Goal: Information Seeking & Learning: Find specific fact

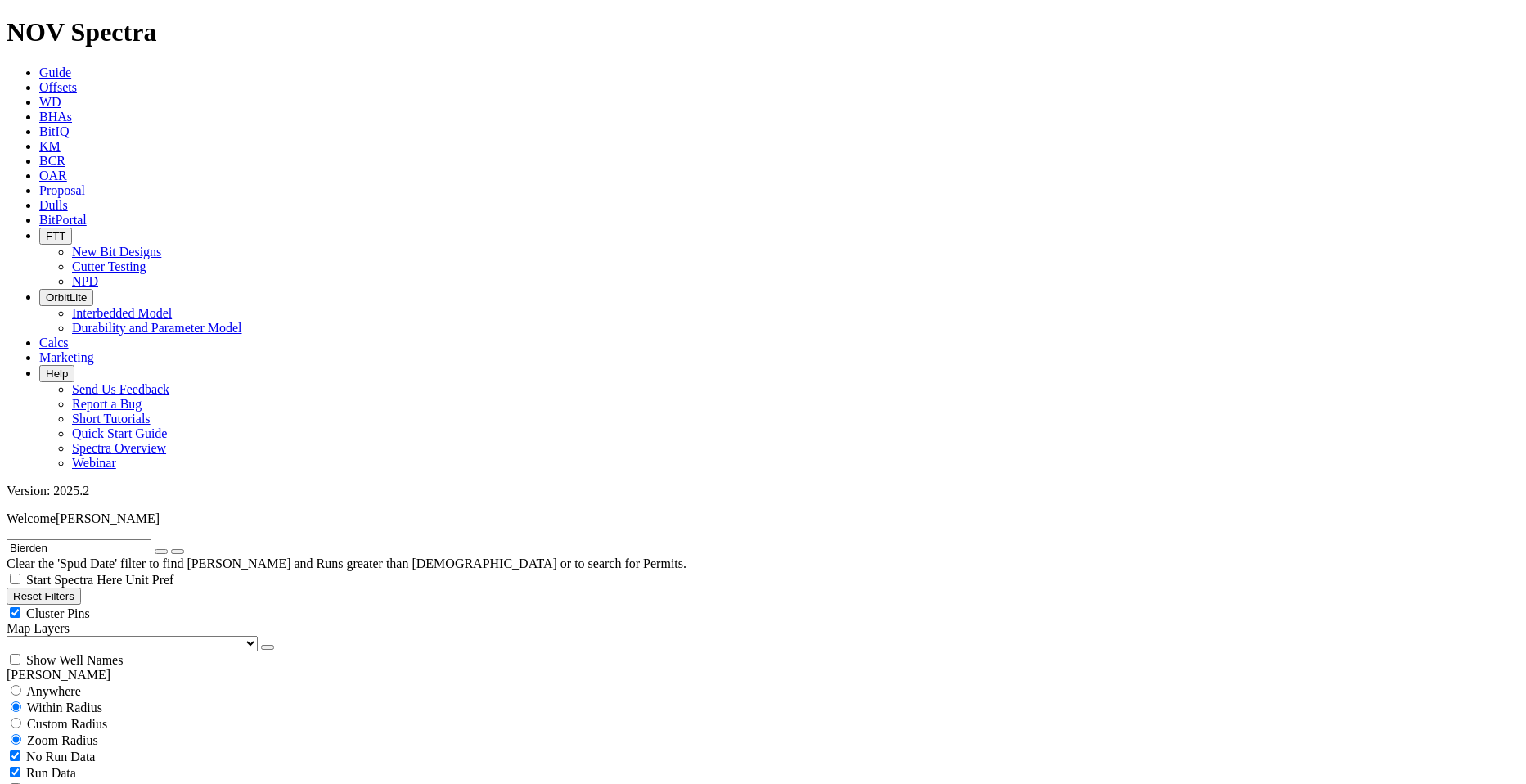
click at [71, 65] on span "Guide" at bounding box center [55, 72] width 32 height 14
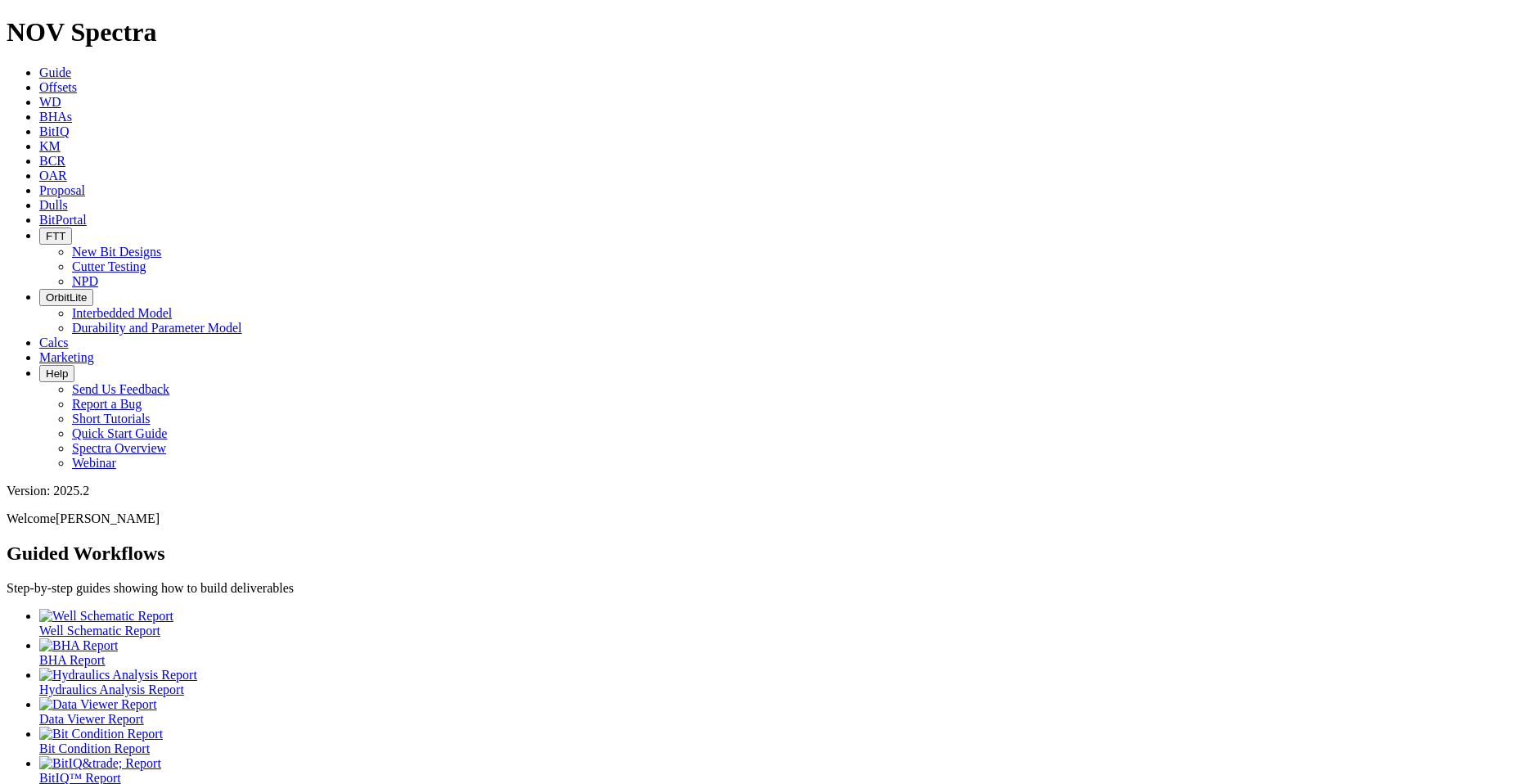
click at [40, 80] on icon at bounding box center [40, 87] width 0 height 14
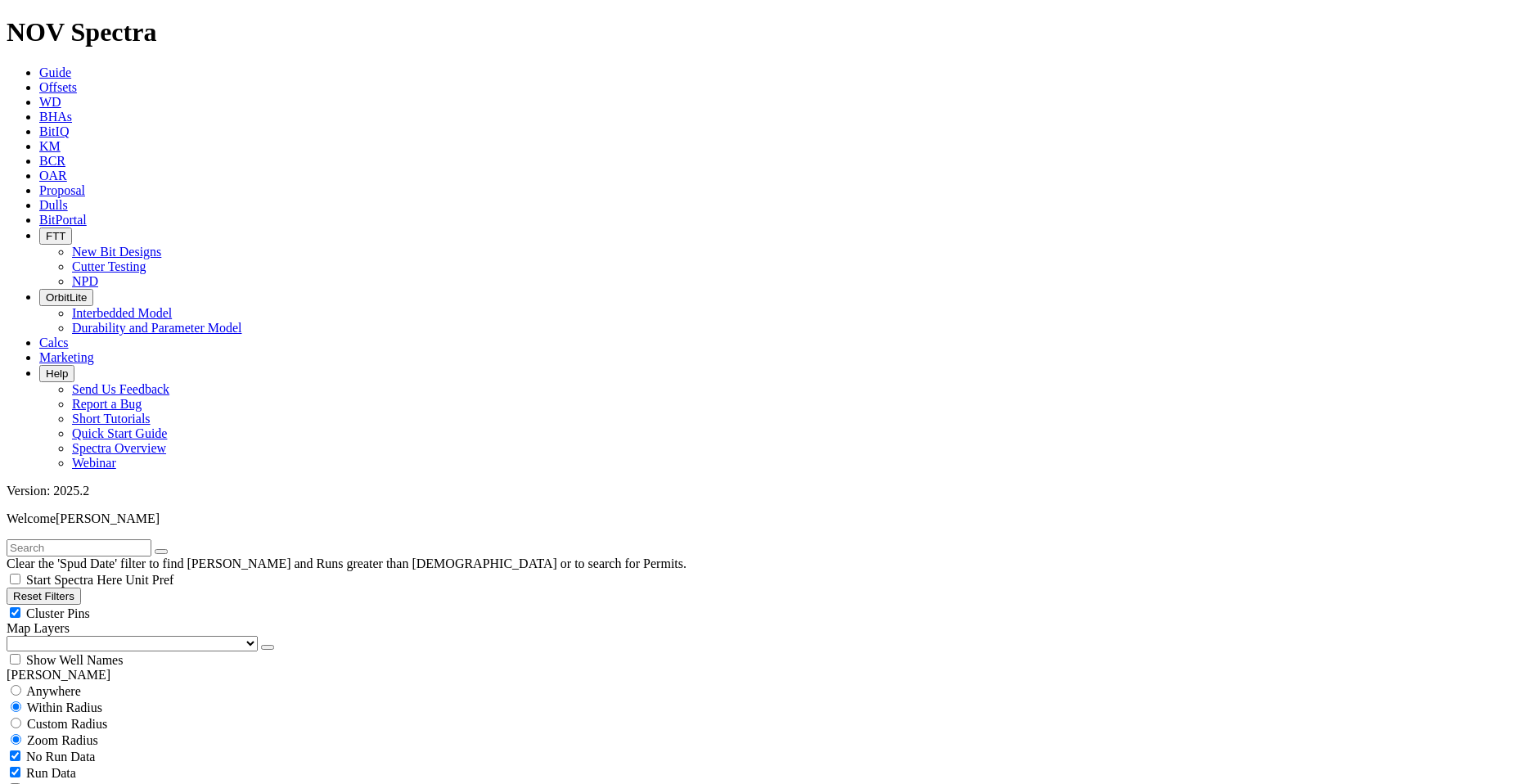
scroll to position [490, 0]
select select "9.875"
checkbox input "false"
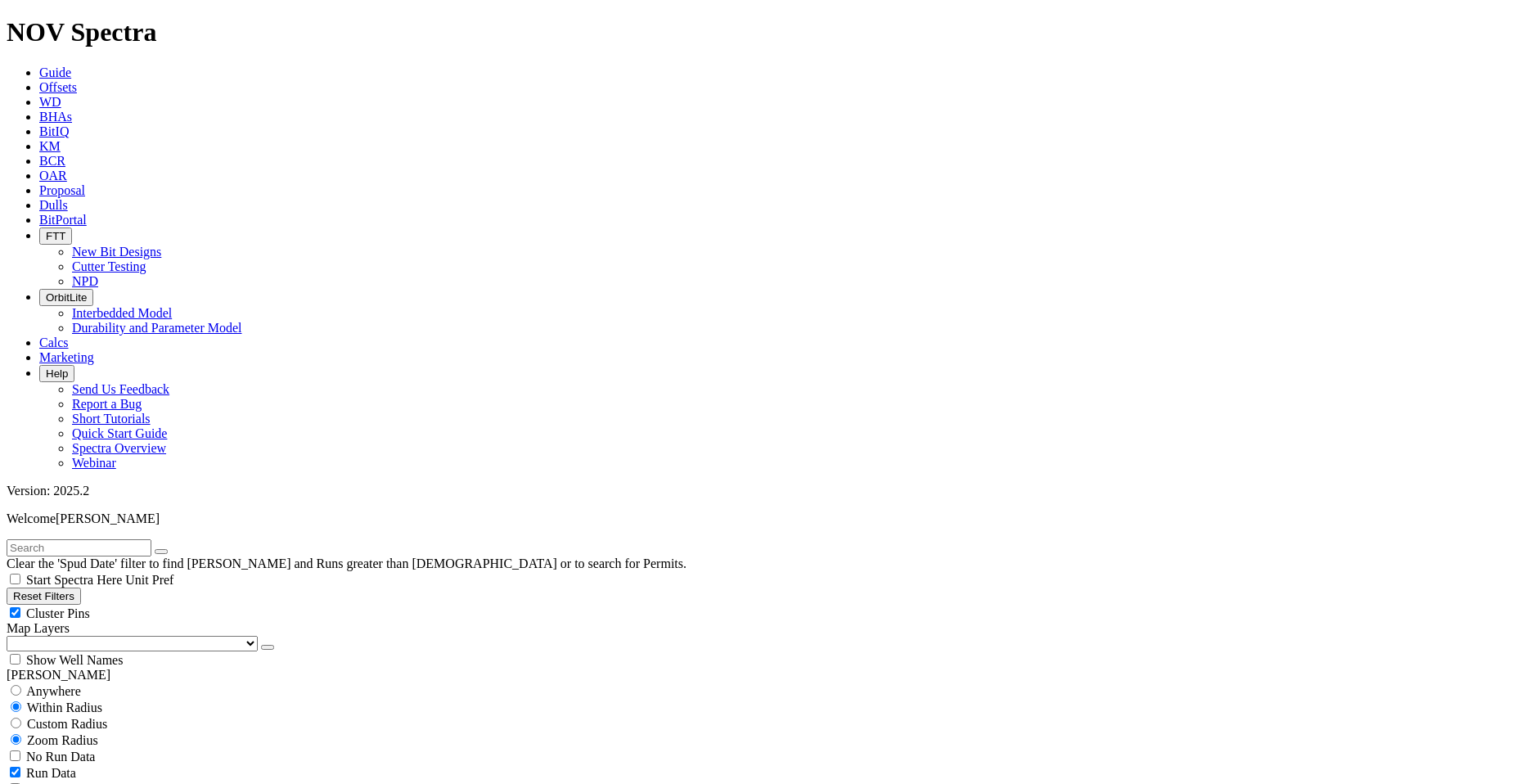
select select "? number:9.875 ?"
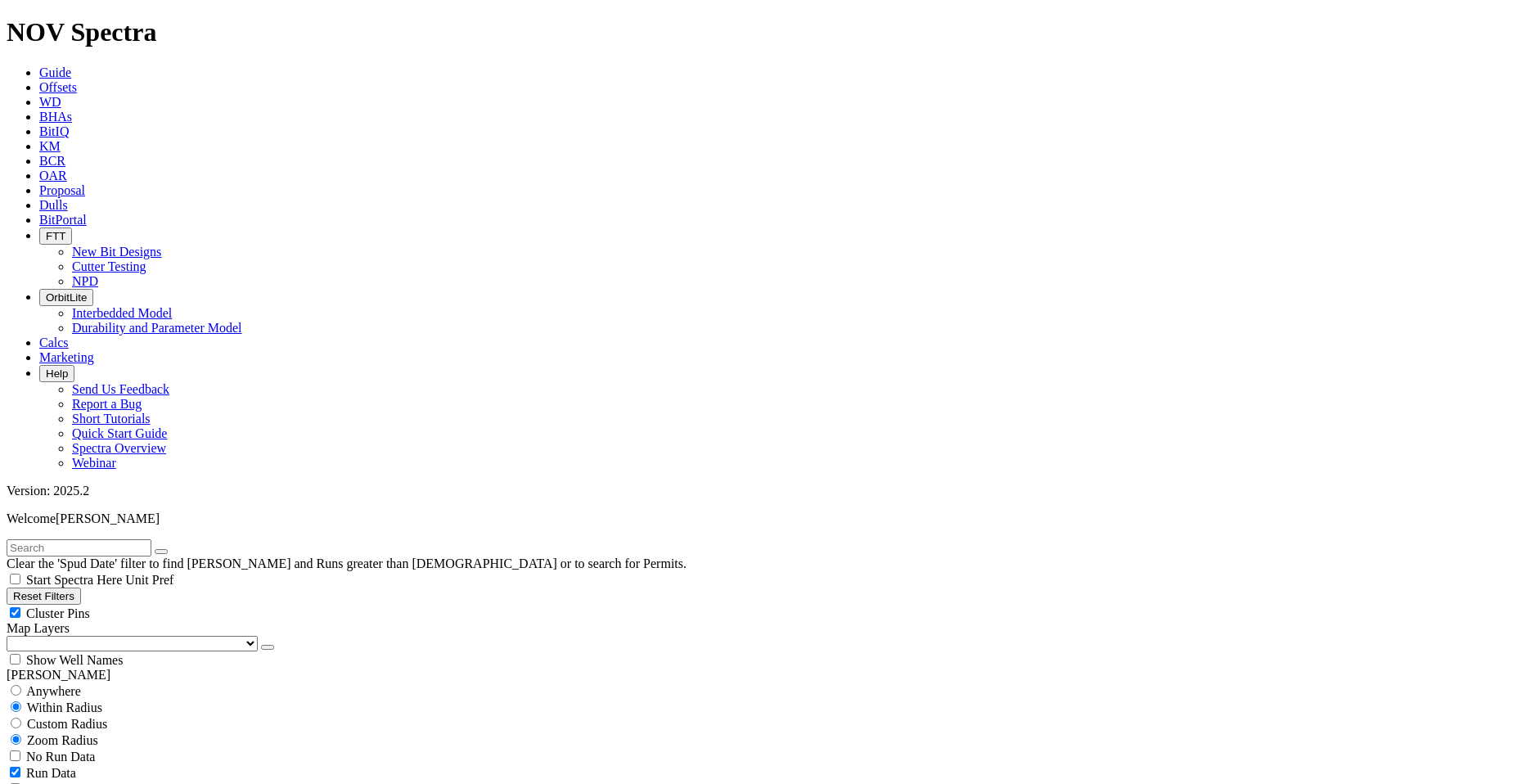
scroll to position [315, 0]
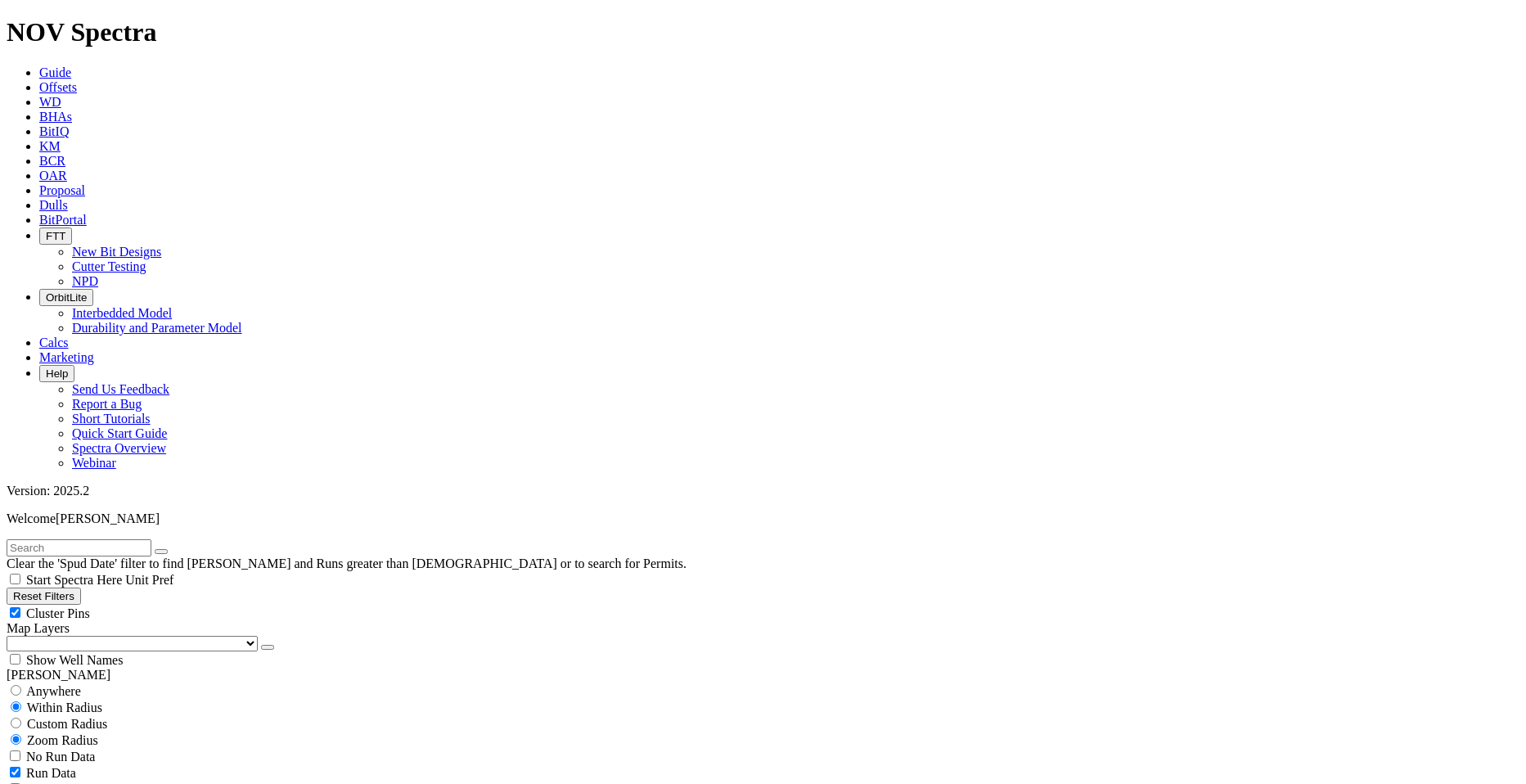
click at [75, 717] on span "Custom Radius" at bounding box center [66, 724] width 80 height 14
radio input "true"
radio input "false"
click at [113, 747] on input "number" at bounding box center [79, 755] width 144 height 17
type input "20"
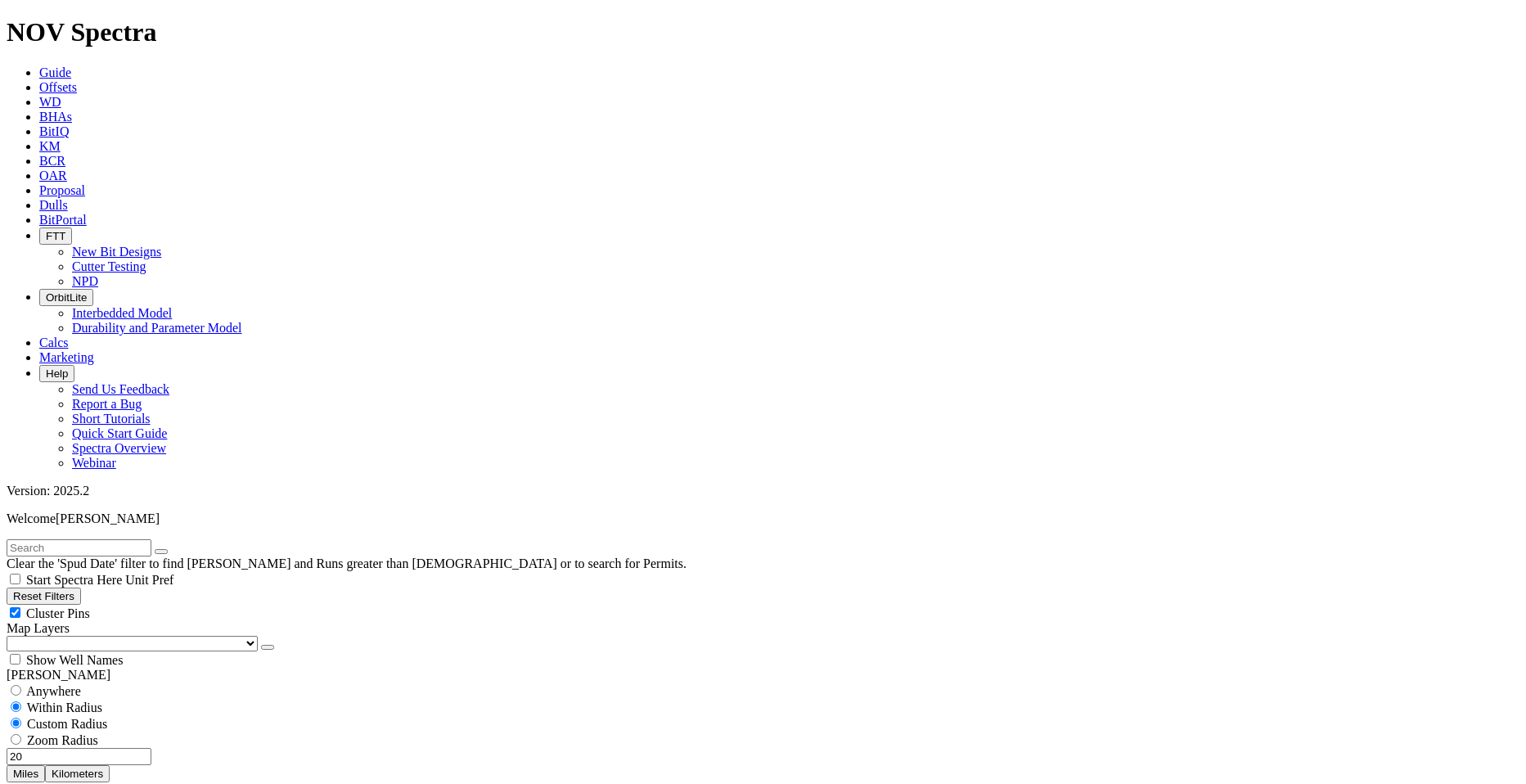
click at [45, 765] on button "Miles" at bounding box center [26, 773] width 39 height 17
select select
click at [90, 606] on span "Cluster Pins" at bounding box center [57, 613] width 64 height 14
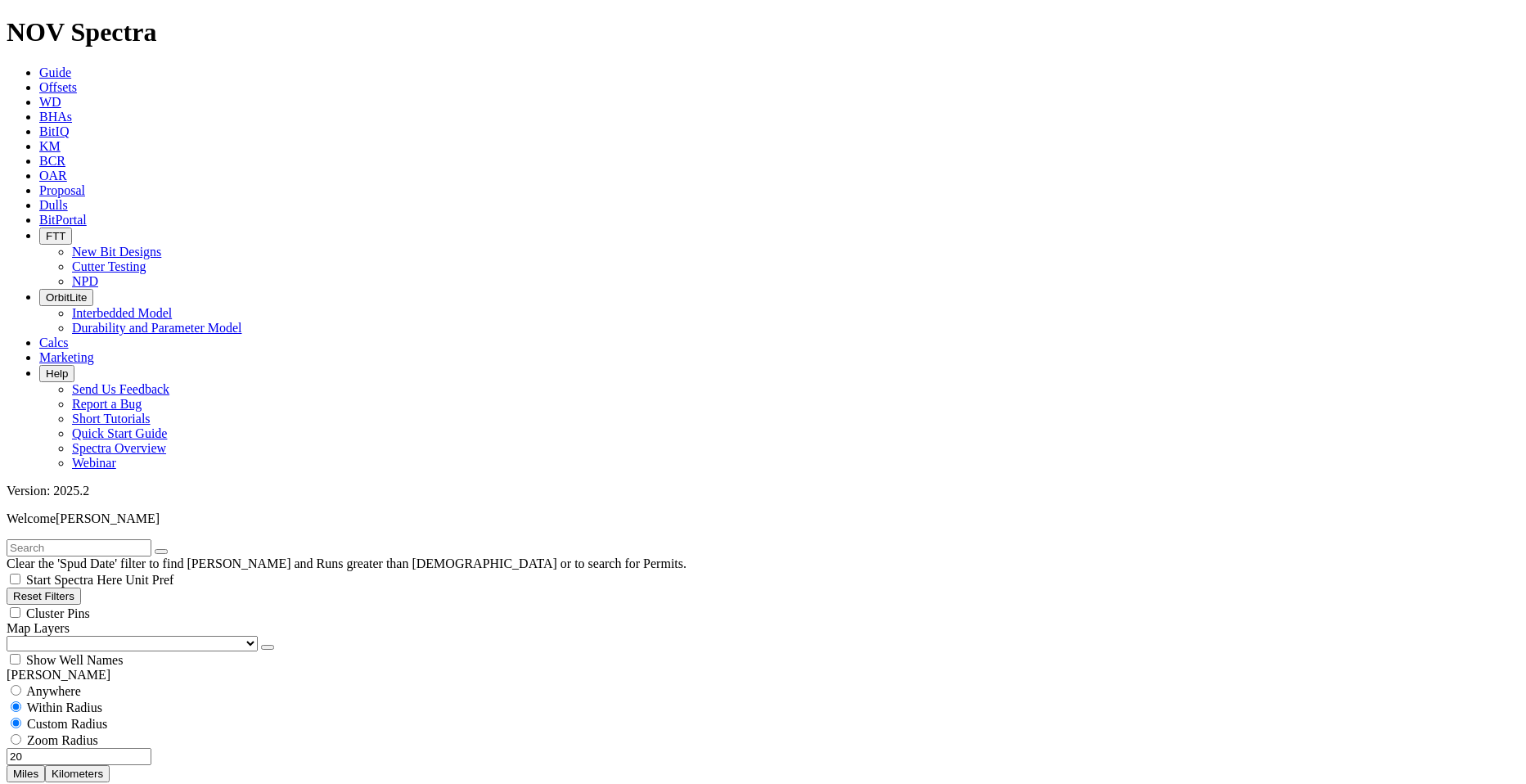
checkbox input "false"
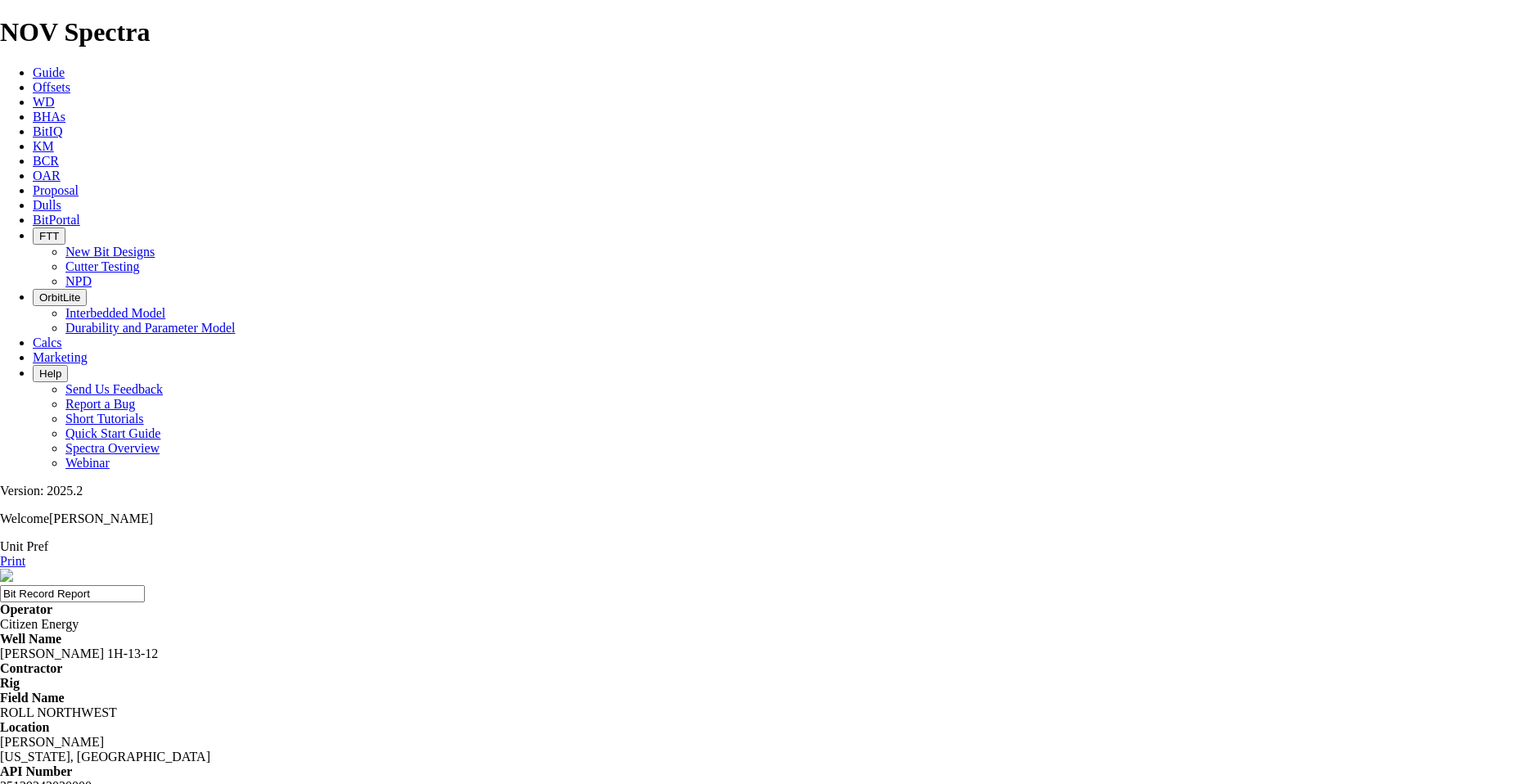
click at [26, 554] on link "Print" at bounding box center [13, 561] width 26 height 14
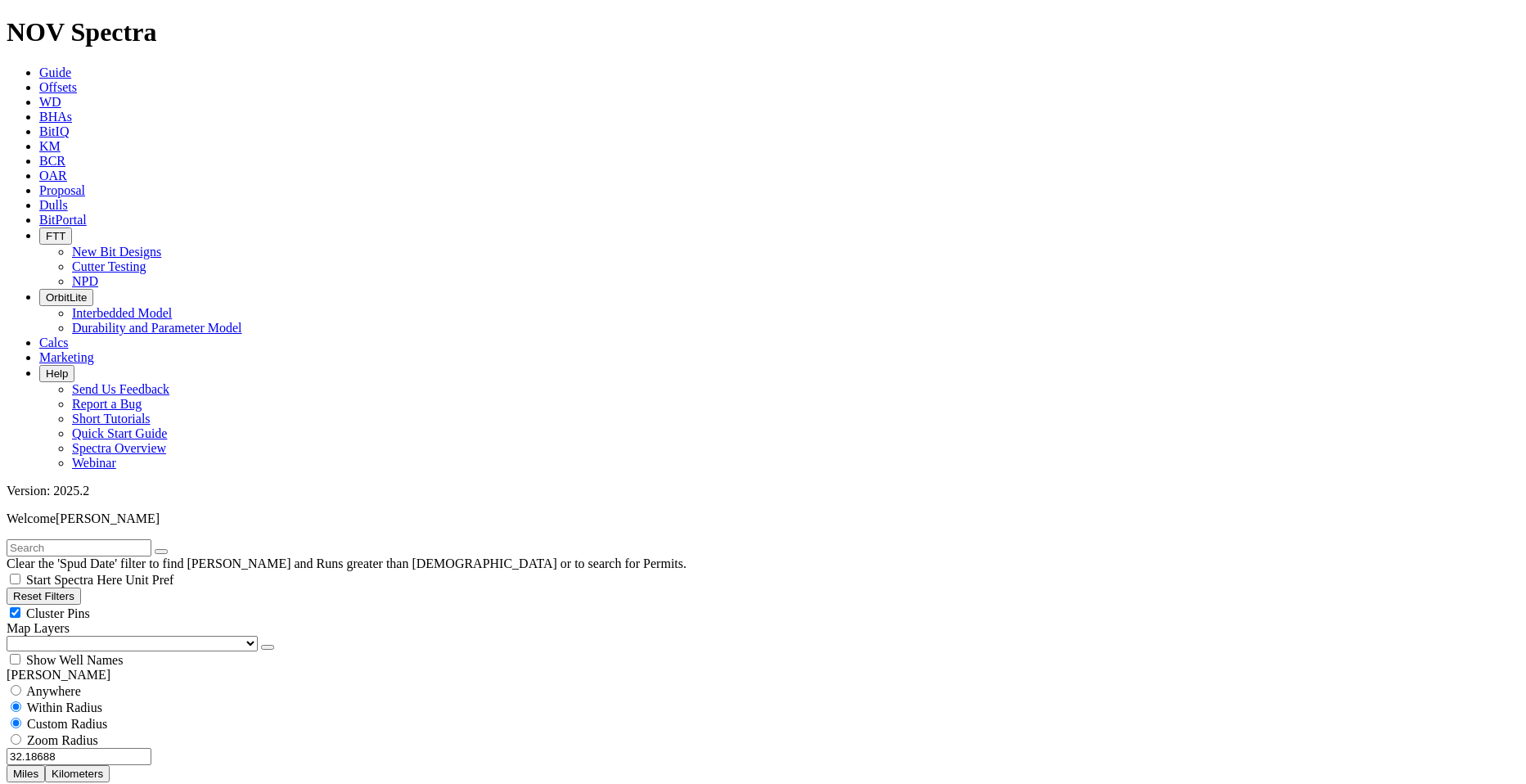
click at [45, 765] on button "Miles" at bounding box center [26, 773] width 39 height 17
click at [117, 747] on input "32.18688" at bounding box center [79, 755] width 144 height 17
type input "5"
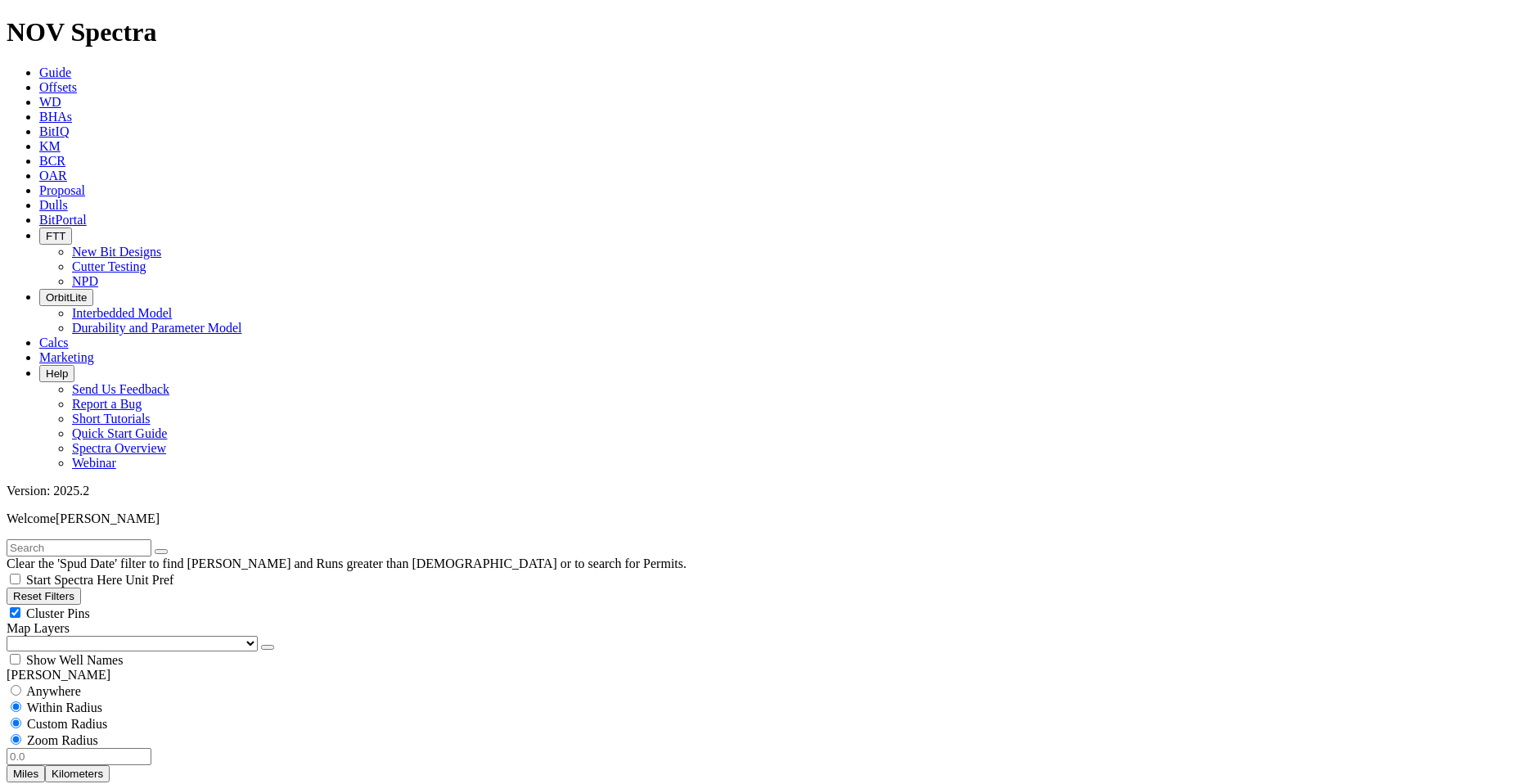
radio input "false"
radio input "true"
click at [59, 717] on span "Custom Radius" at bounding box center [66, 724] width 80 height 14
radio input "true"
radio input "false"
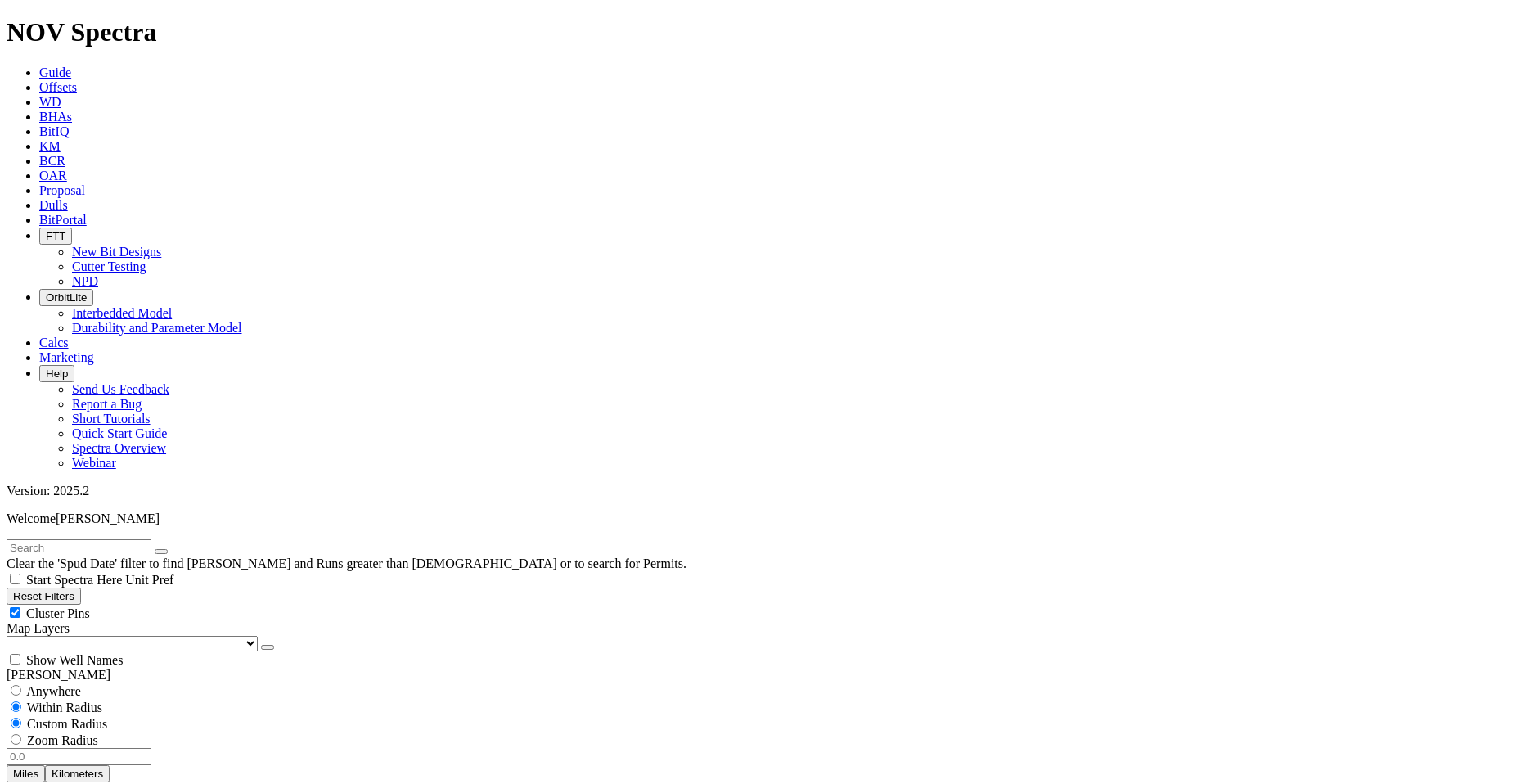
click at [86, 747] on input "number" at bounding box center [79, 755] width 144 height 17
type input "100"
click at [45, 765] on button "Miles" at bounding box center [26, 773] width 39 height 17
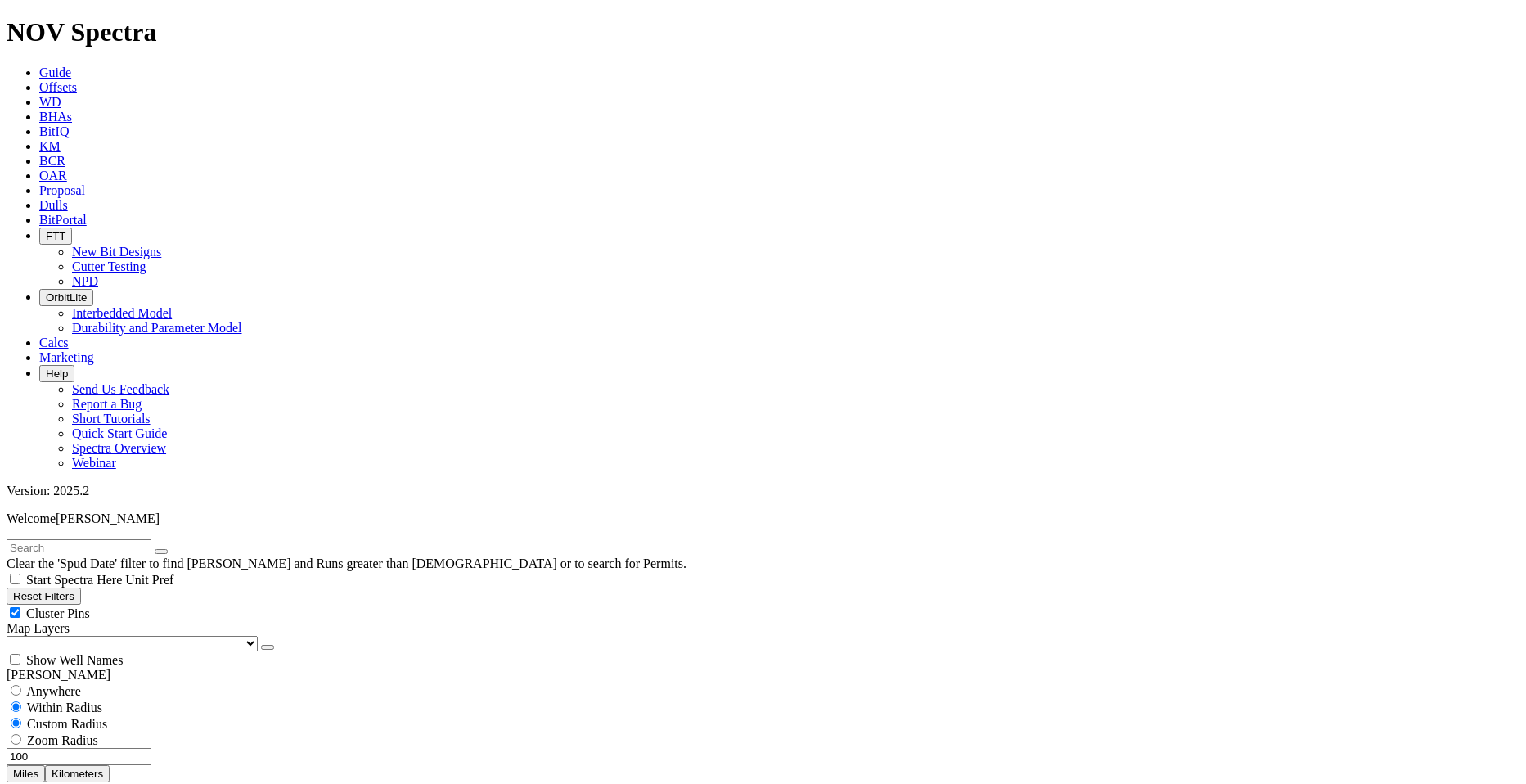
type input "[DATE]"
click at [22, 734] on input "radio" at bounding box center [16, 739] width 11 height 11
radio input "true"
radio input "false"
click at [82, 717] on span "Custom Radius" at bounding box center [66, 724] width 80 height 14
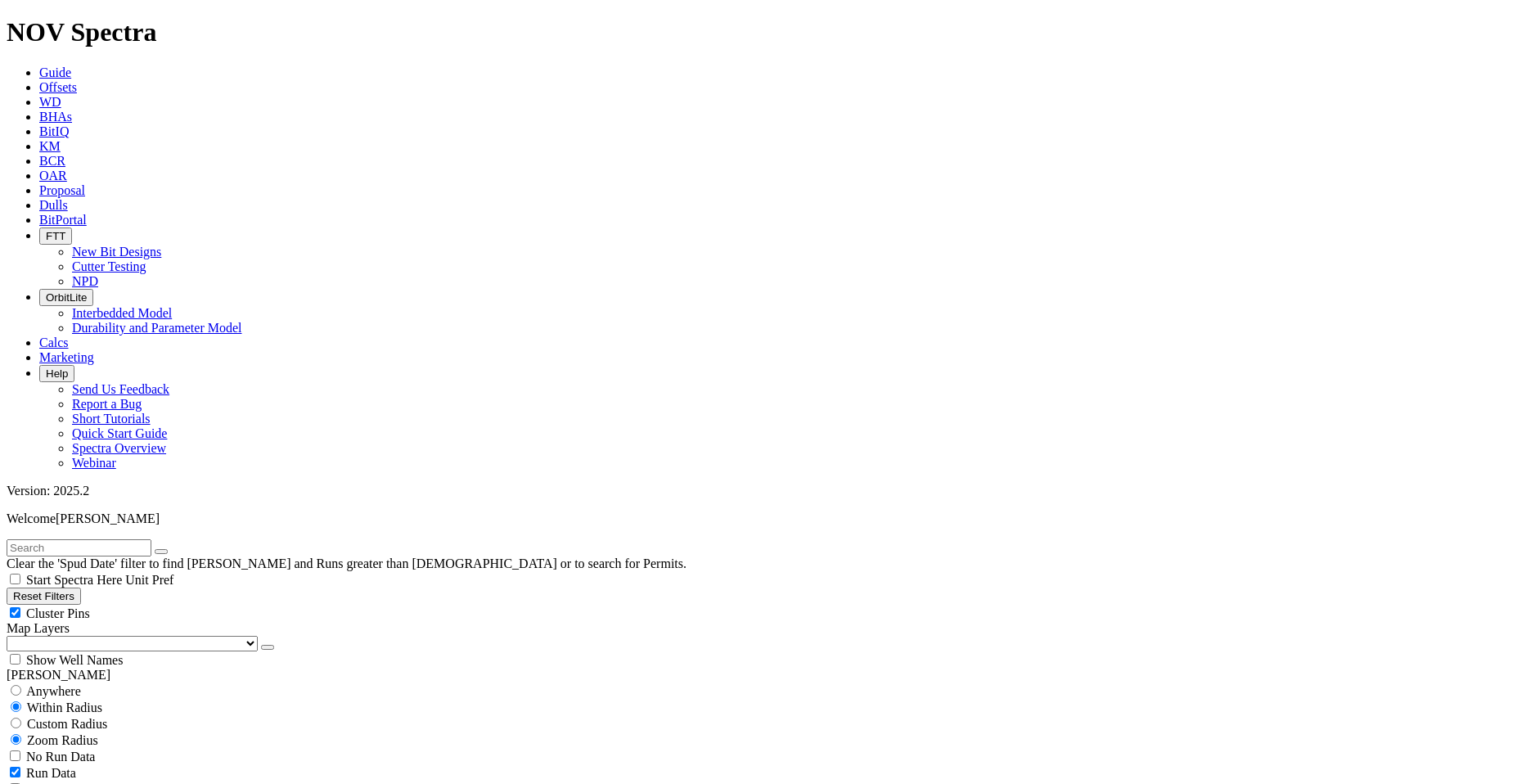
radio input "true"
radio input "false"
click at [111, 747] on input "number" at bounding box center [79, 755] width 144 height 17
type input "10"
click at [90, 606] on span "Cluster Pins" at bounding box center [57, 613] width 64 height 14
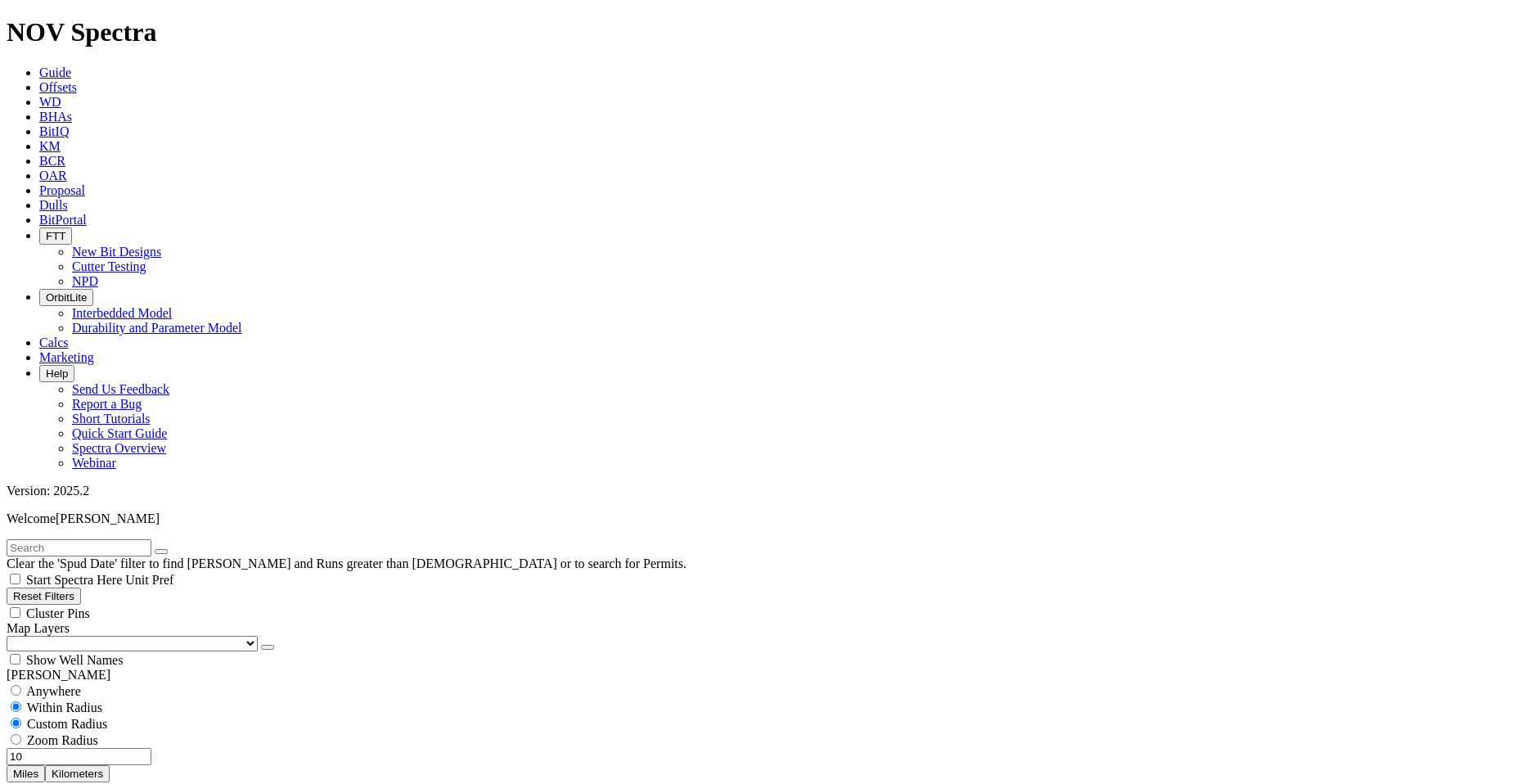
checkbox input "false"
click at [112, 747] on input "10" at bounding box center [79, 755] width 144 height 17
type input "20"
